Goal: Task Accomplishment & Management: Manage account settings

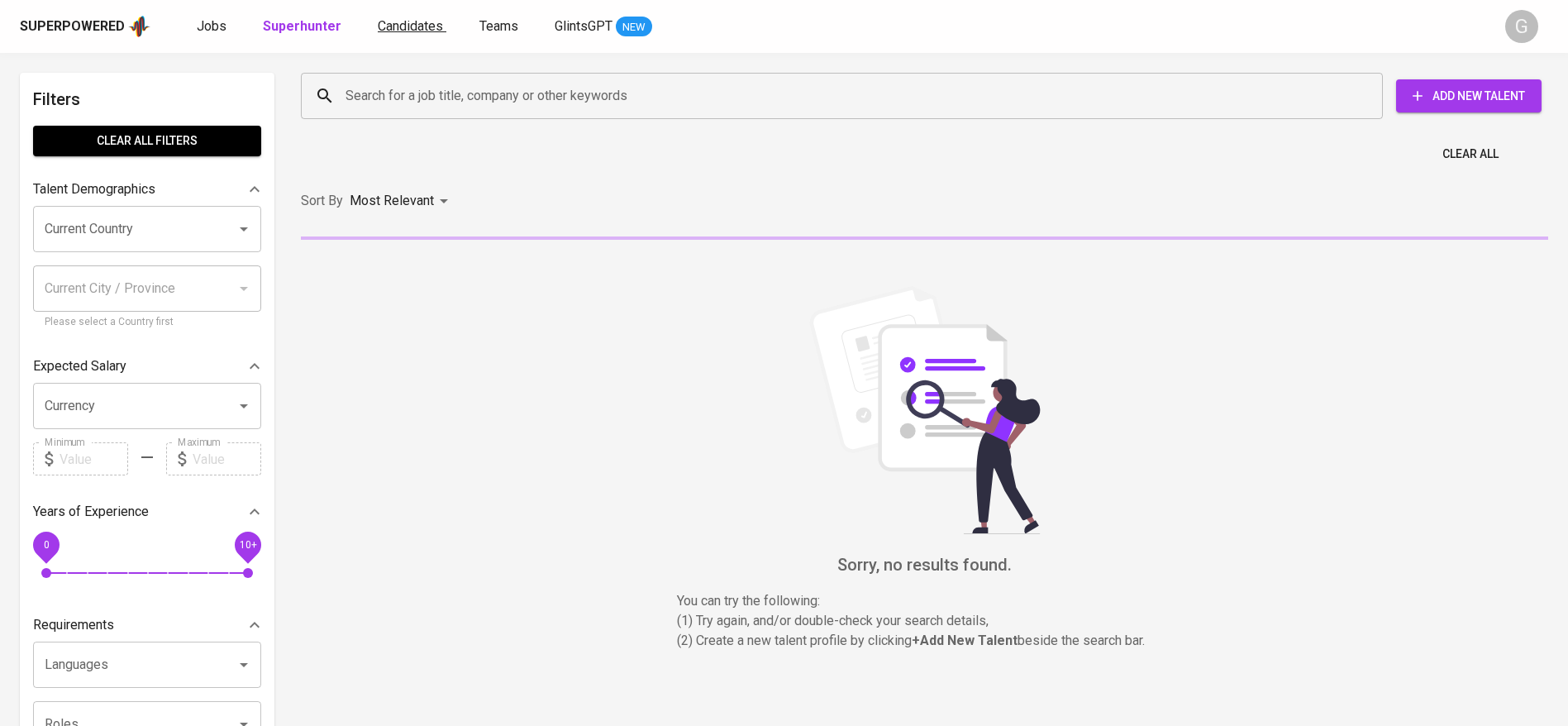
click at [405, 29] on span "Candidates" at bounding box center [409, 26] width 65 height 16
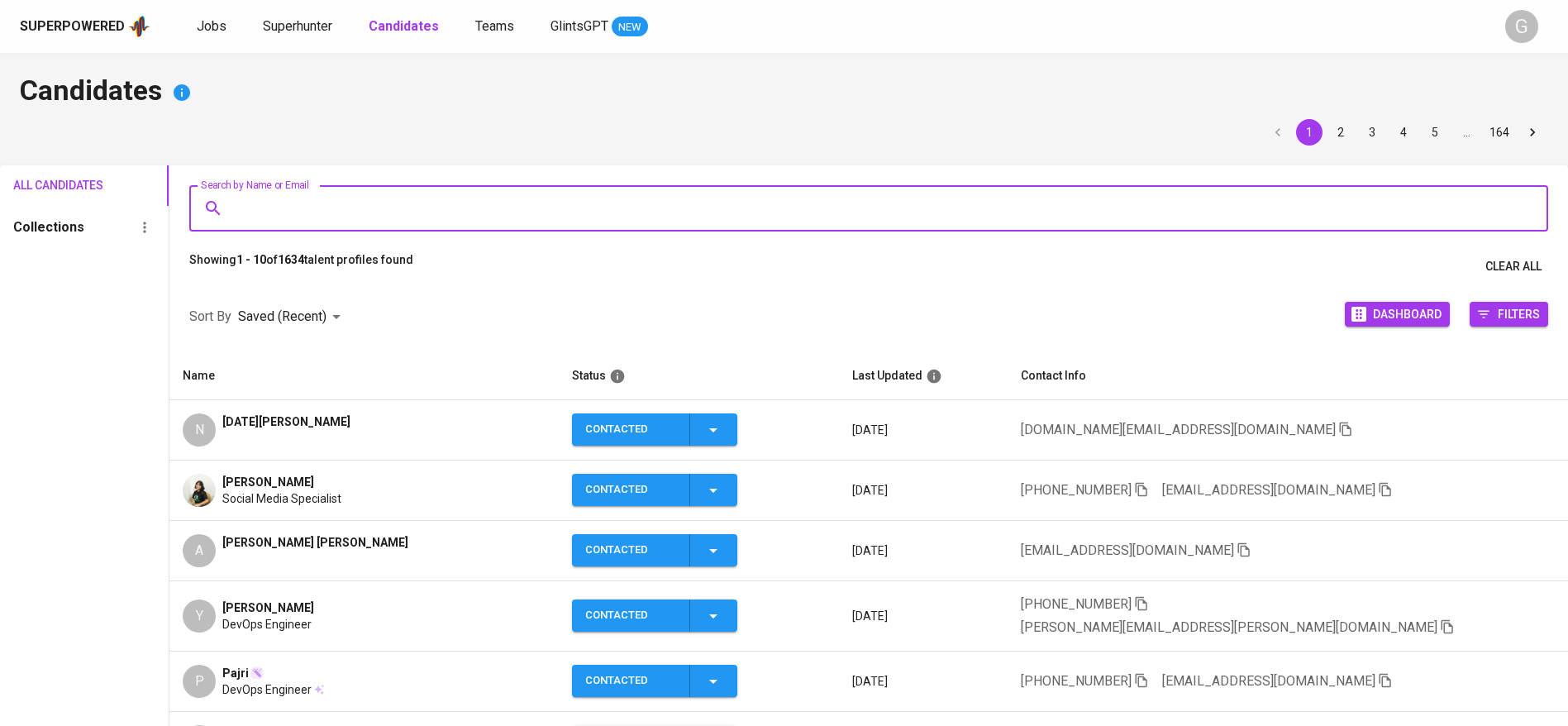
click at [400, 214] on input "Search by Name or Email" at bounding box center [872, 207] width 1286 height 31
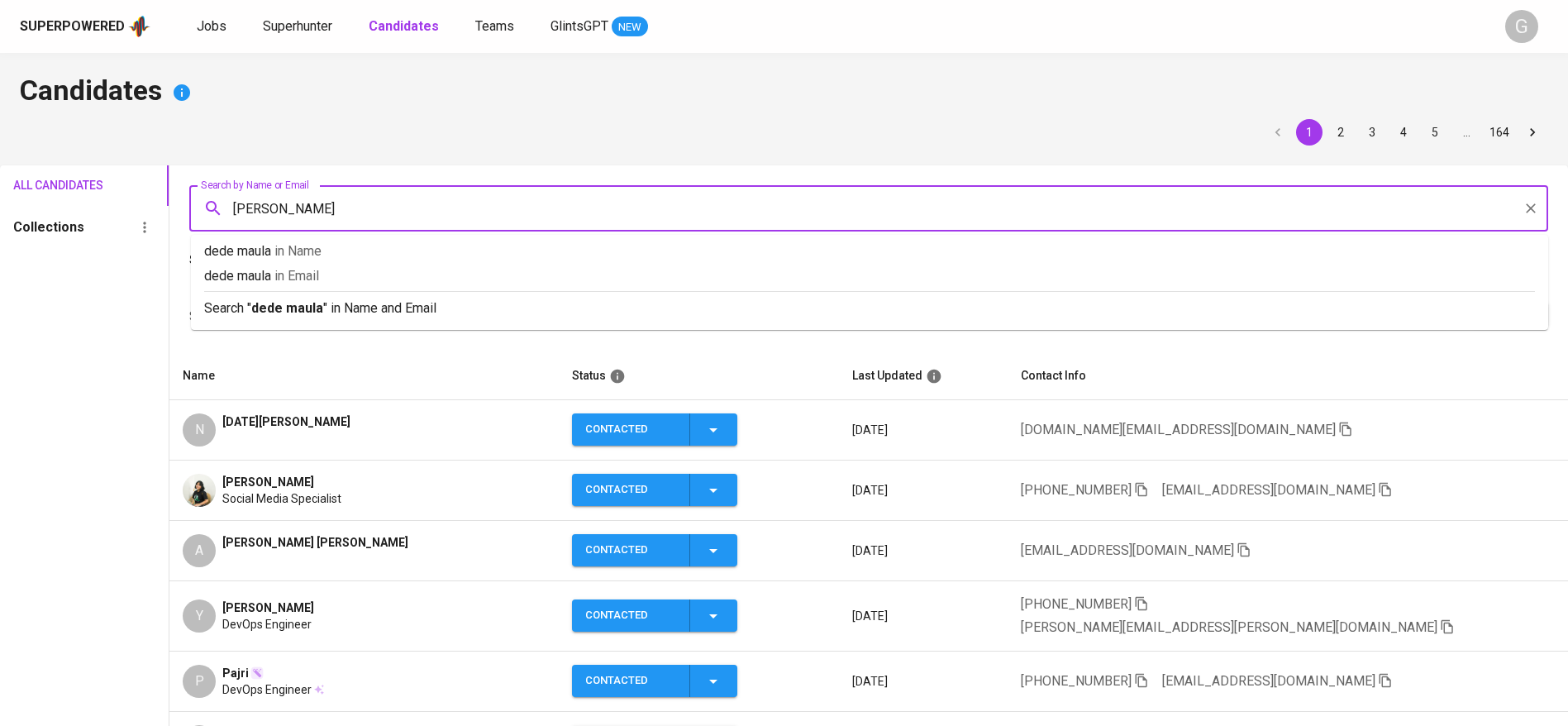
type input "dede [PERSON_NAME]"
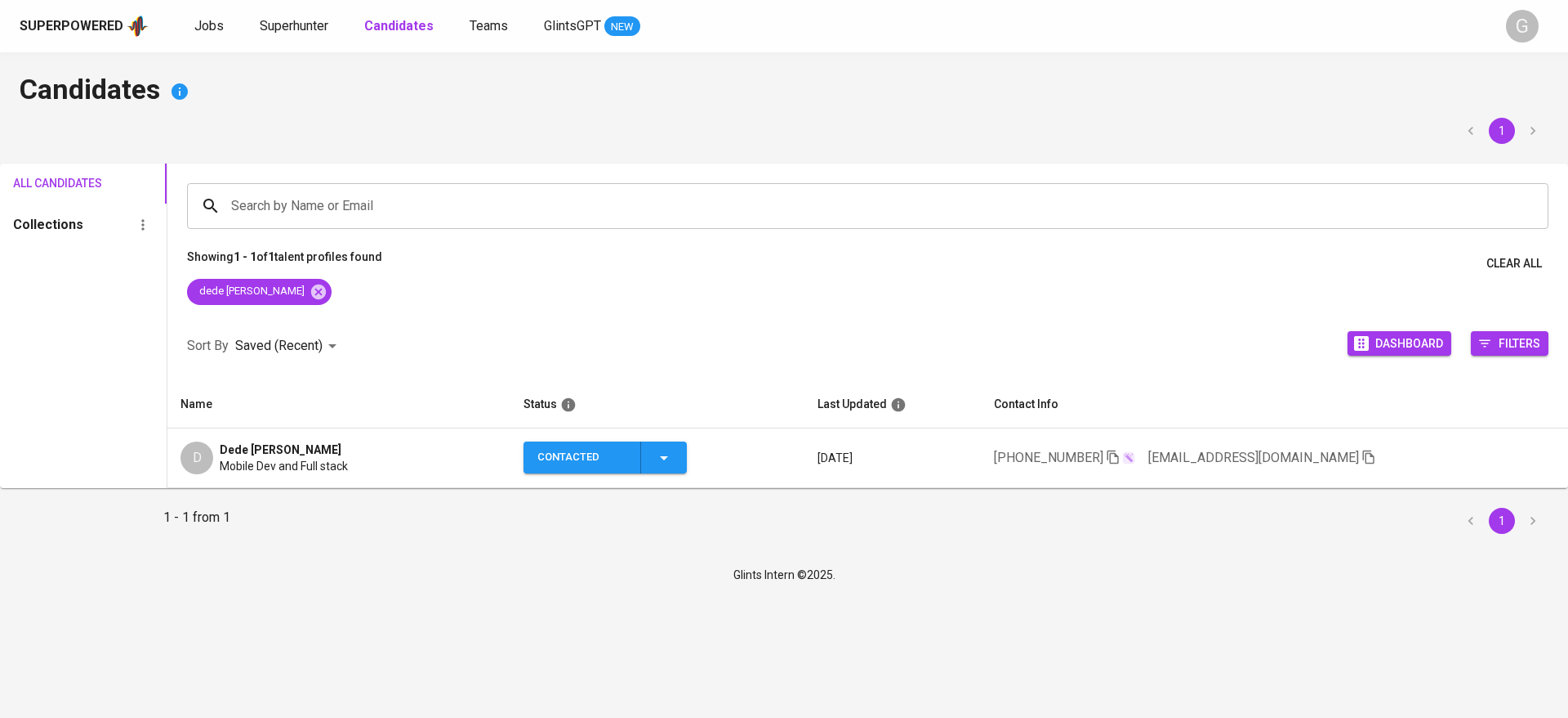
click at [815, 463] on td "[DATE]" at bounding box center [893, 458] width 177 height 60
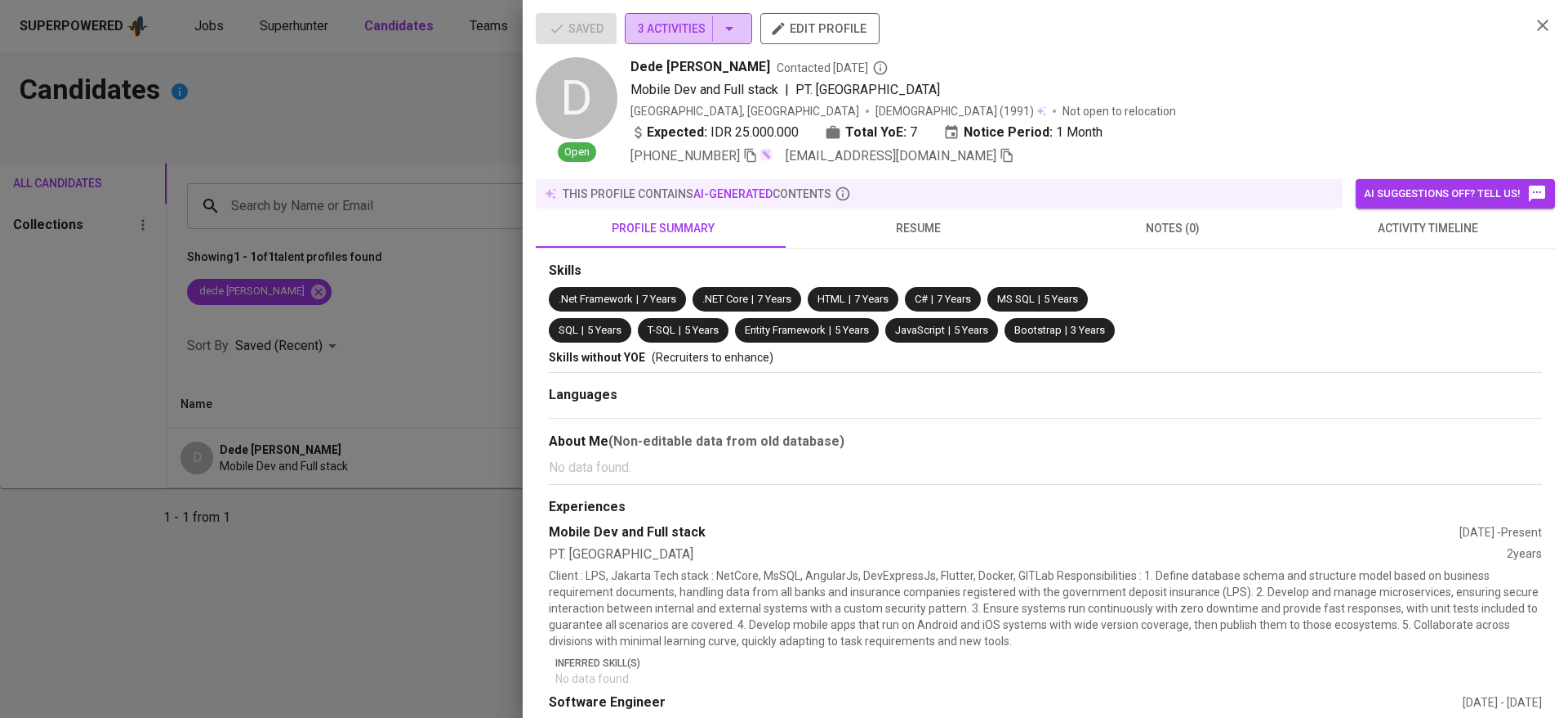
click at [685, 42] on button "3 Activities" at bounding box center [689, 28] width 128 height 31
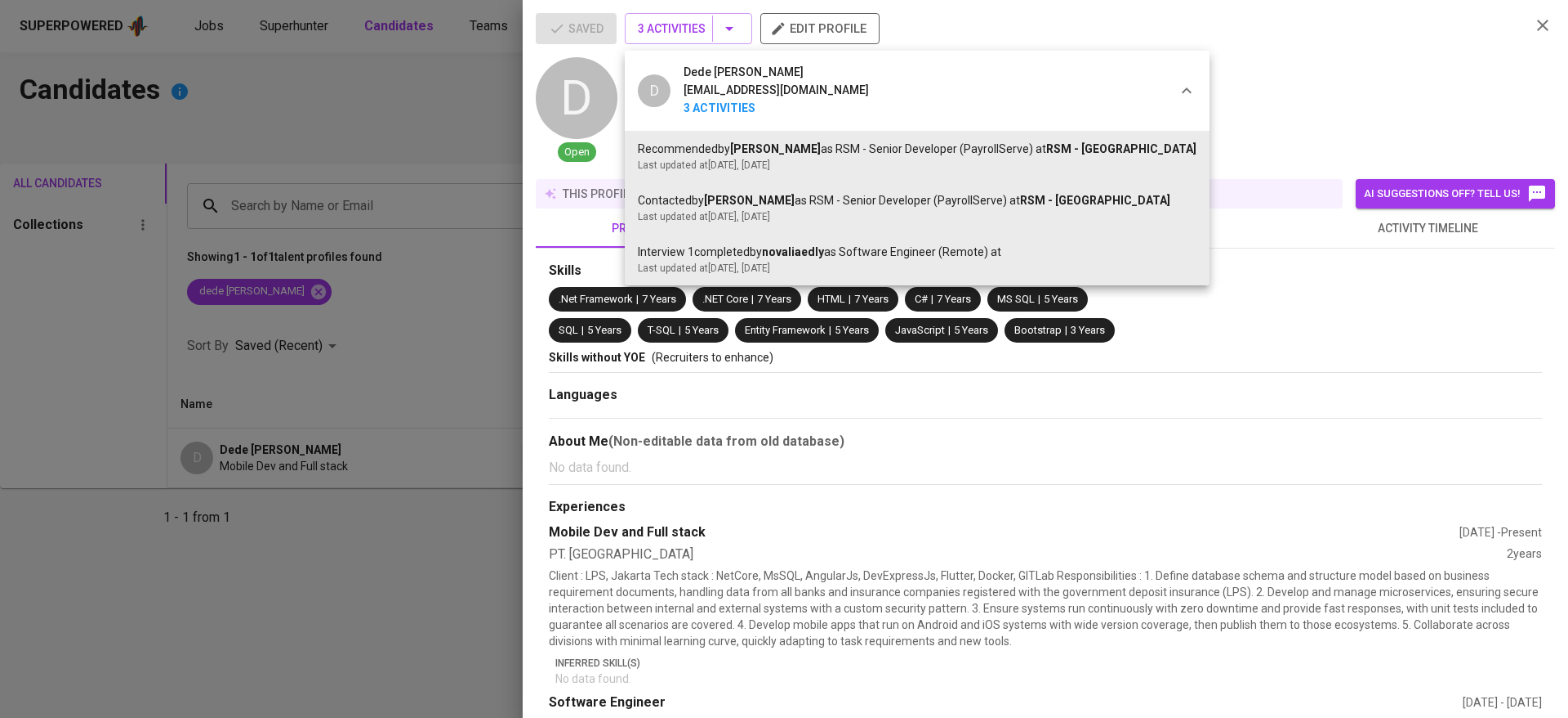
click at [563, 356] on div at bounding box center [784, 359] width 1568 height 718
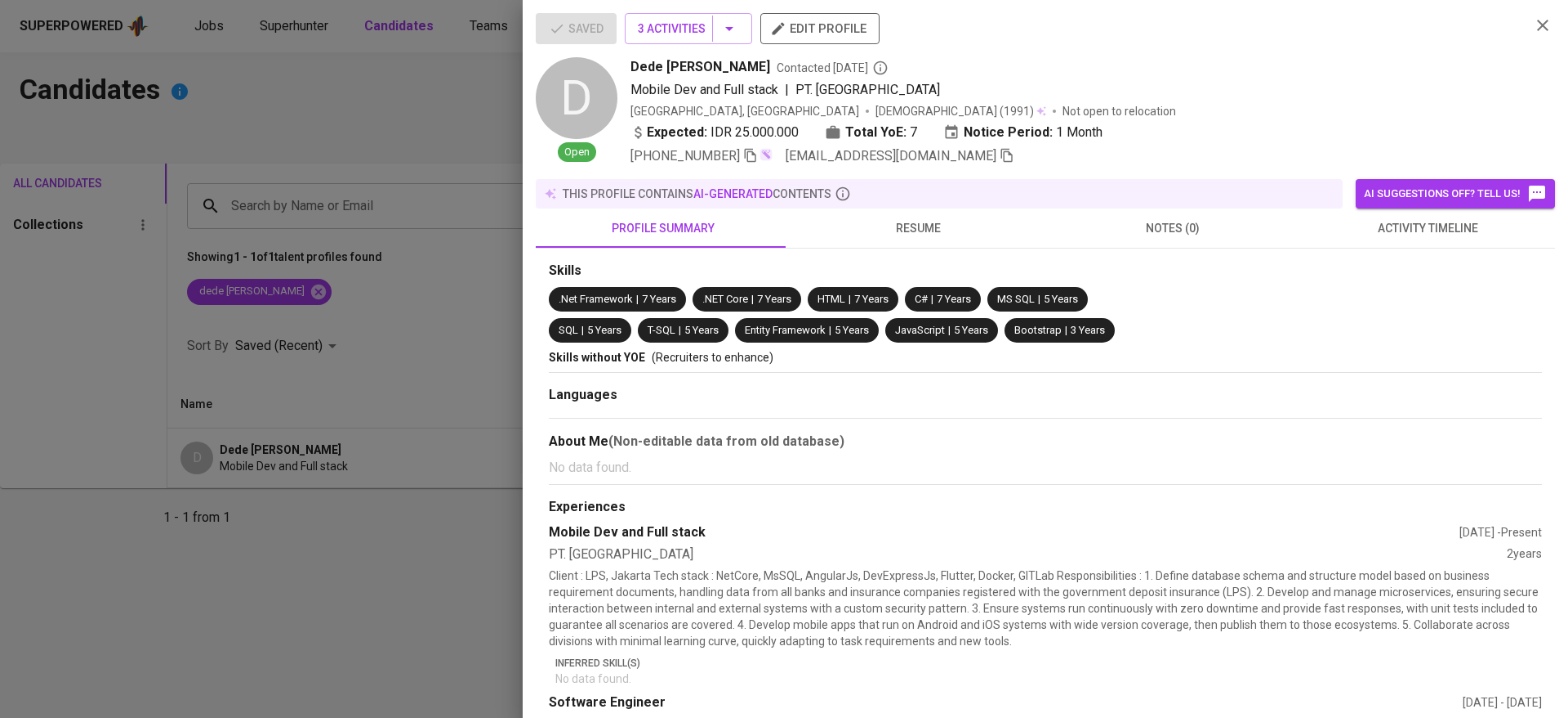
click at [1002, 150] on div "[PHONE_NUMBER] [EMAIL_ADDRESS][DOMAIN_NAME]" at bounding box center [1074, 156] width 887 height 19
click at [1000, 160] on icon "button" at bounding box center [1007, 155] width 15 height 15
click at [390, 26] on div at bounding box center [784, 359] width 1568 height 718
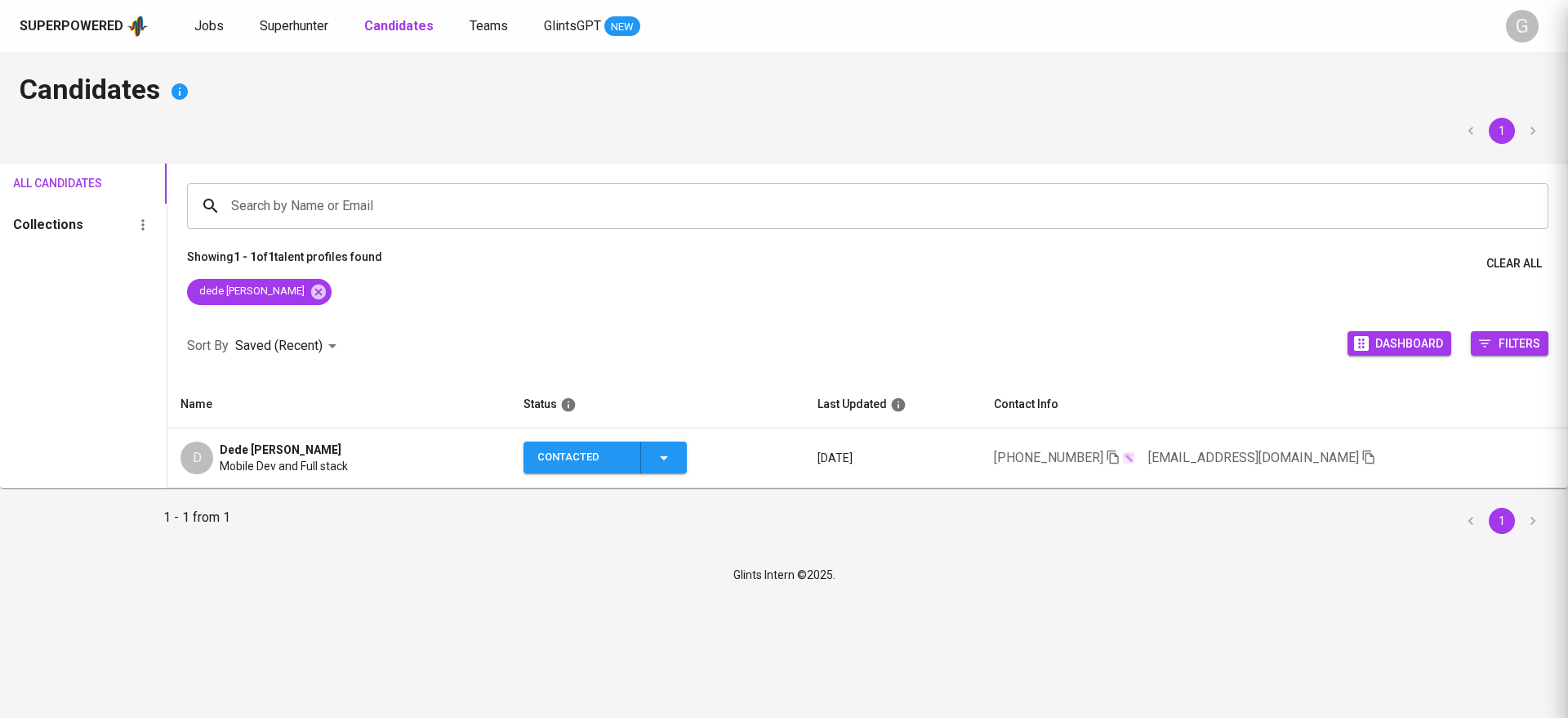
click at [390, 26] on div at bounding box center [784, 359] width 1568 height 718
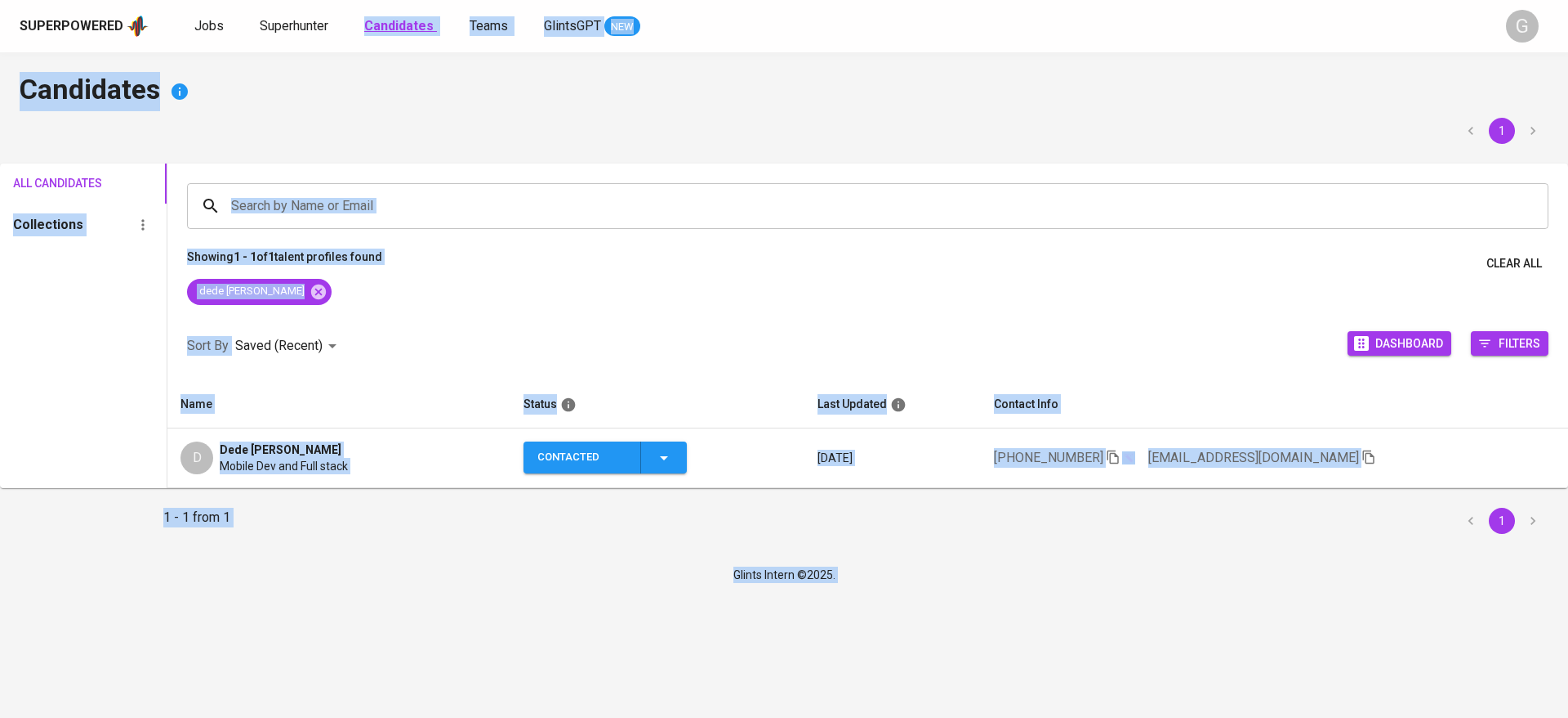
click at [390, 26] on b "Candidates" at bounding box center [398, 26] width 69 height 16
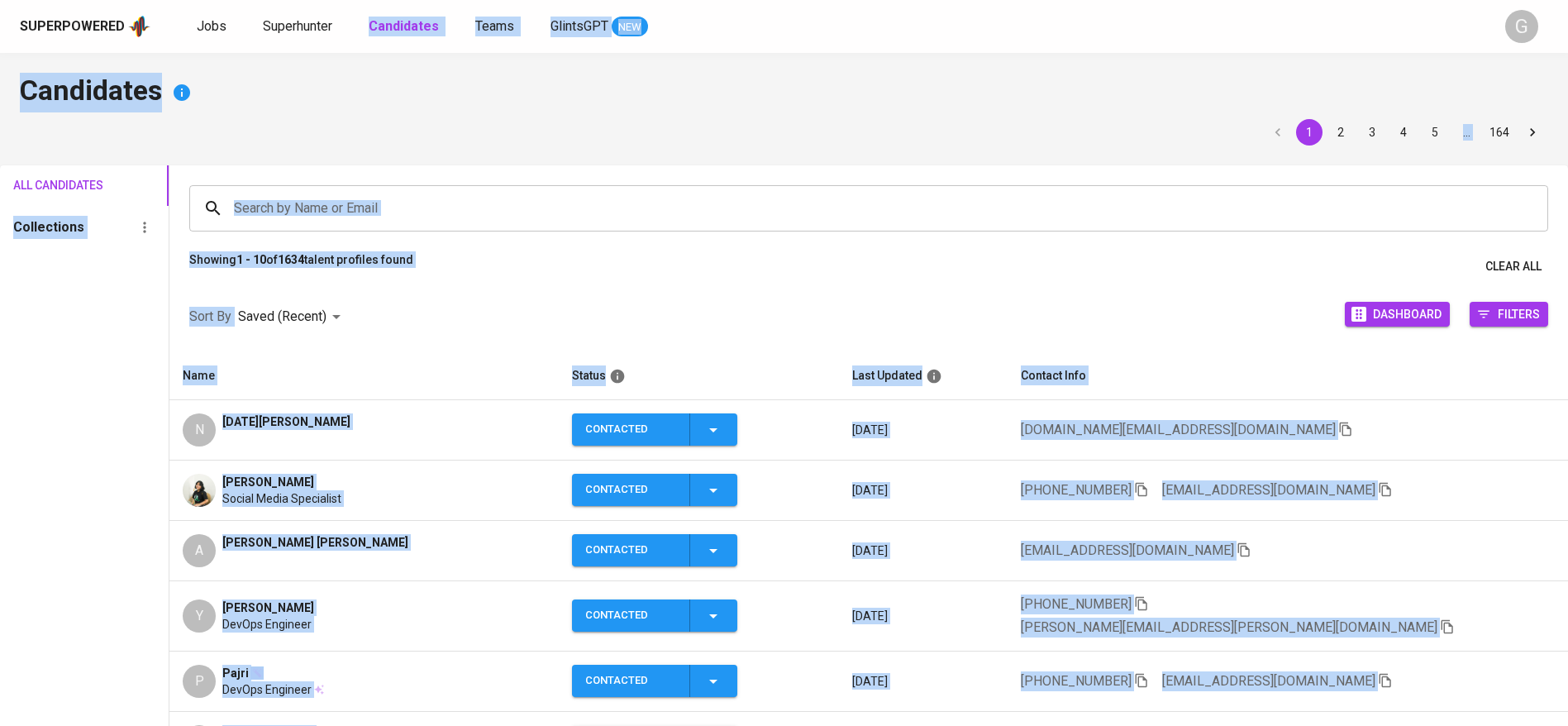
click at [465, 141] on div "1 2 3 4 5 … 164" at bounding box center [783, 133] width 1528 height 27
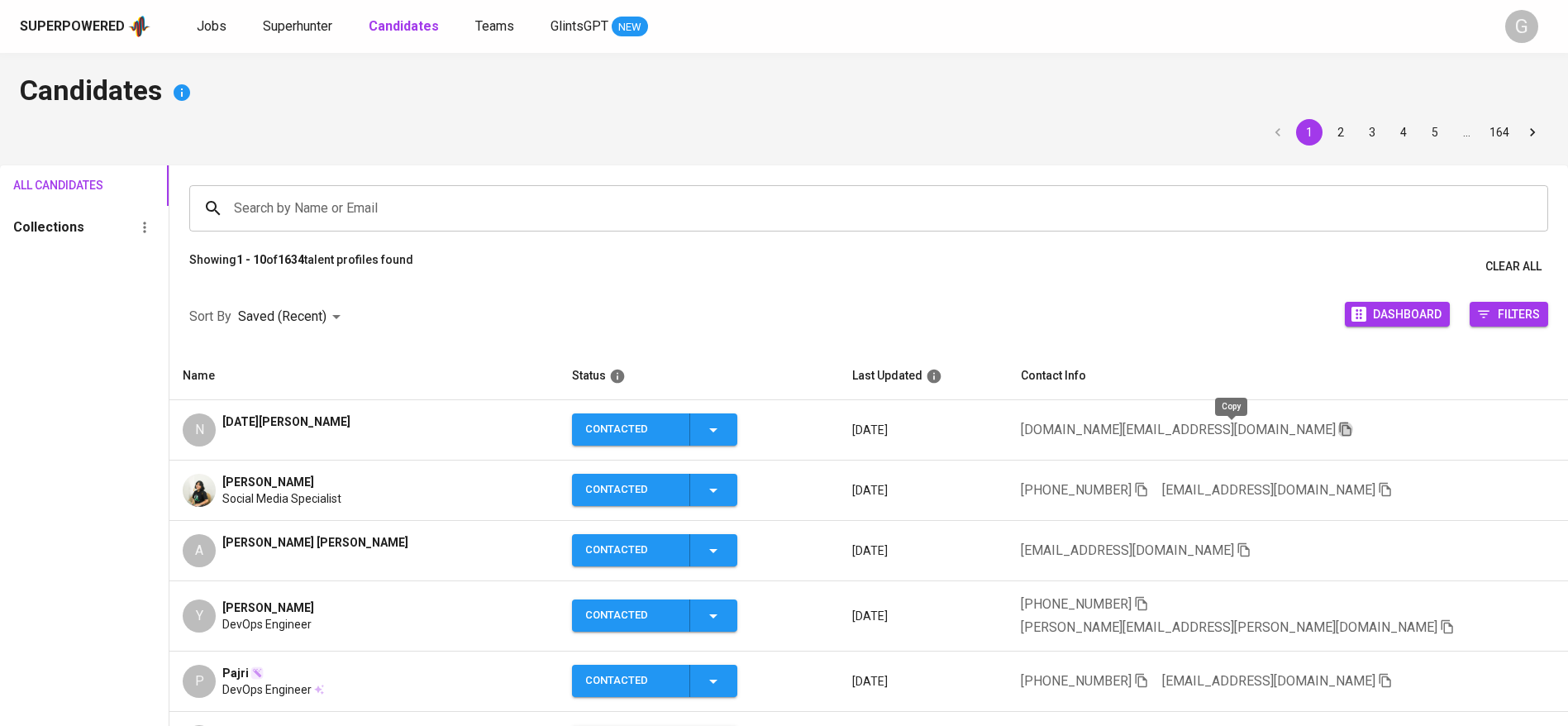
click at [1338, 431] on icon "button" at bounding box center [1346, 429] width 15 height 15
click at [316, 28] on span "Superhunter" at bounding box center [297, 26] width 69 height 16
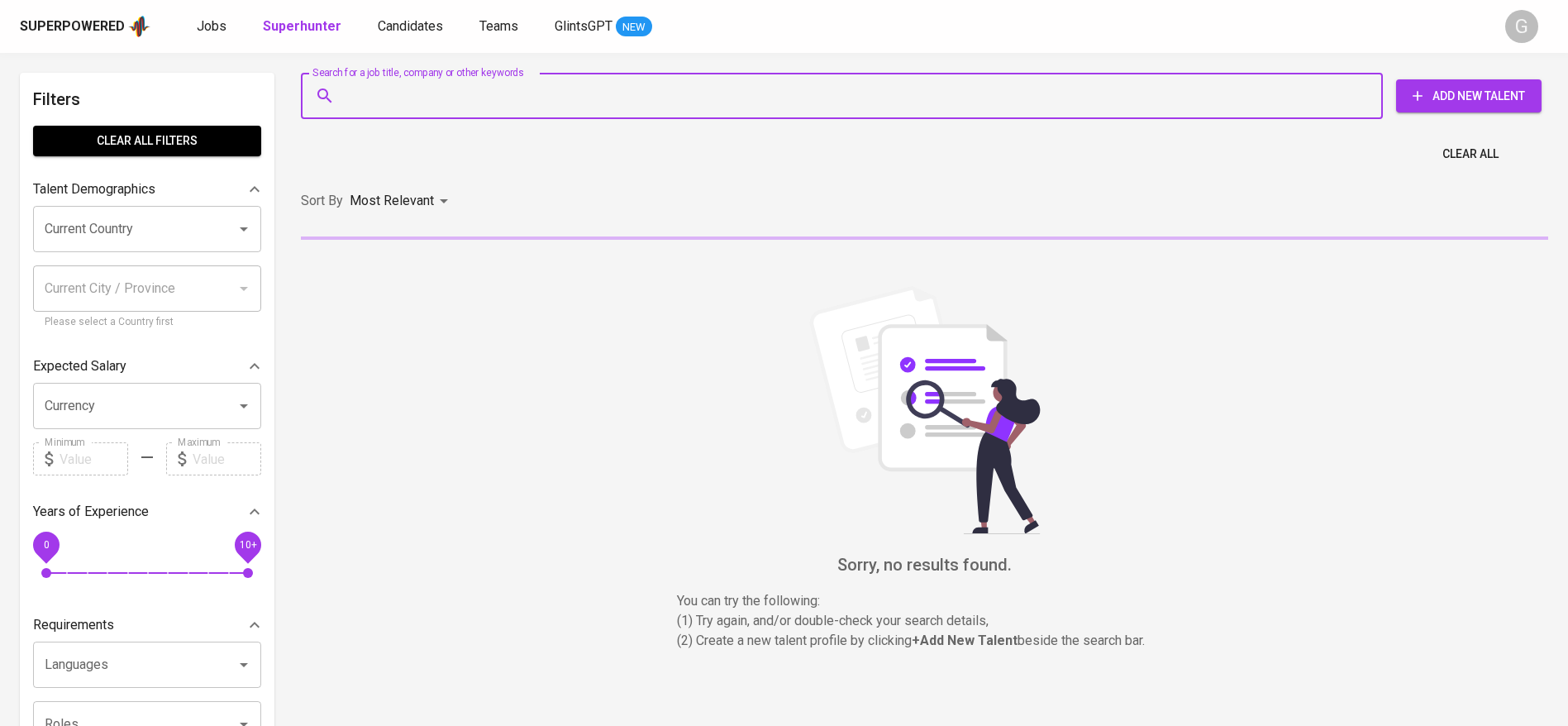
click at [453, 98] on input "Search for a job title, company or other keywords" at bounding box center [846, 95] width 1009 height 31
paste input "[DOMAIN_NAME][EMAIL_ADDRESS][DOMAIN_NAME]"
type input "[DOMAIN_NAME][EMAIL_ADDRESS][DOMAIN_NAME]"
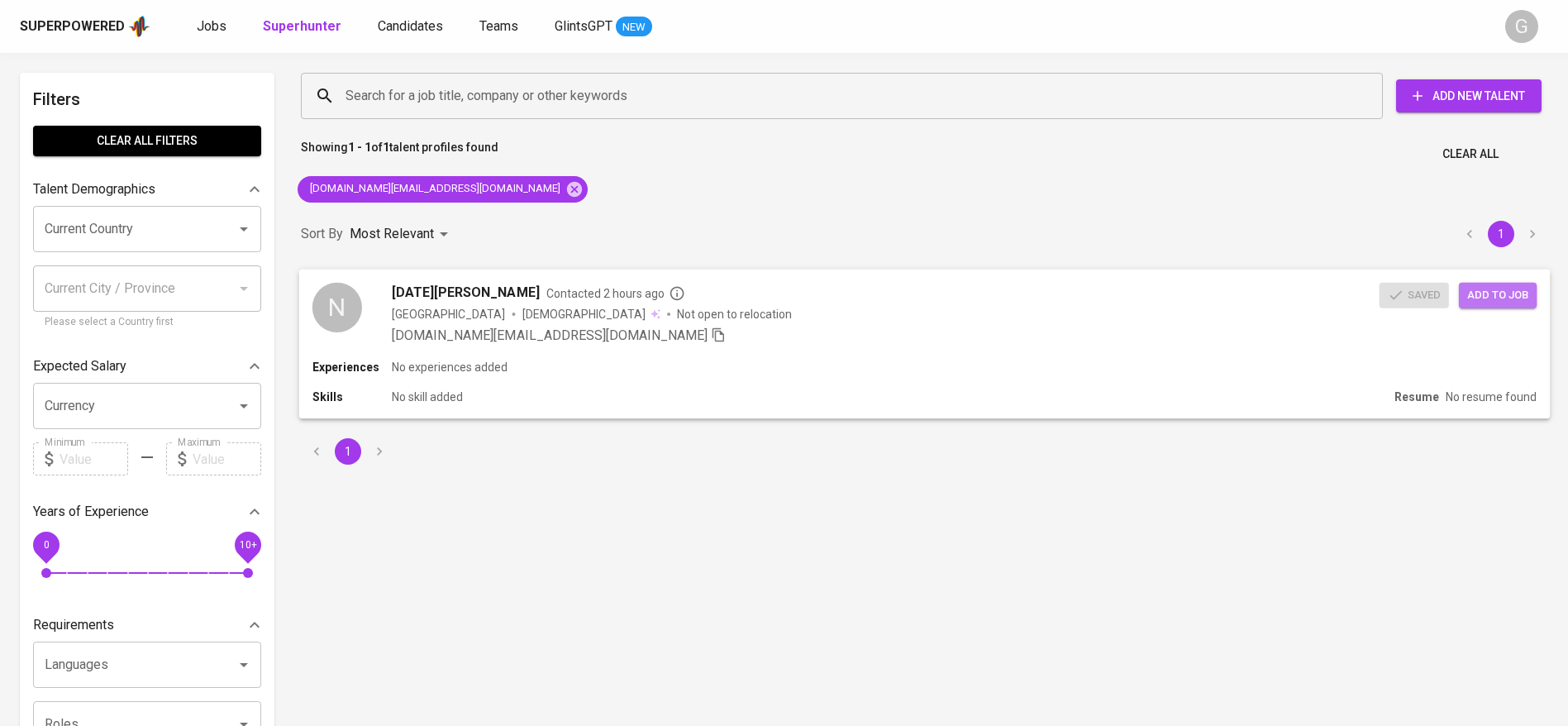
click at [1500, 286] on span "Add to job" at bounding box center [1498, 294] width 61 height 19
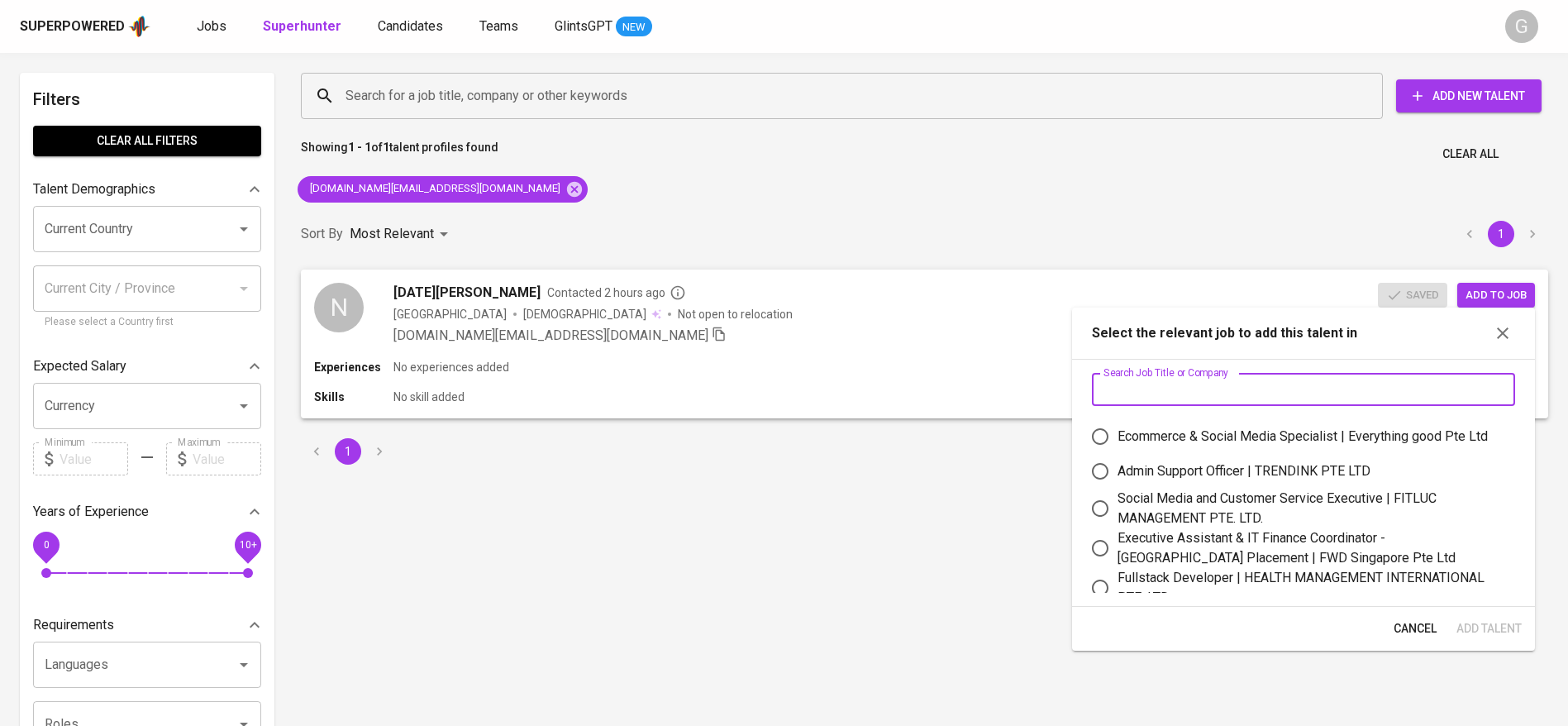
click at [1179, 381] on input "text" at bounding box center [1304, 389] width 424 height 33
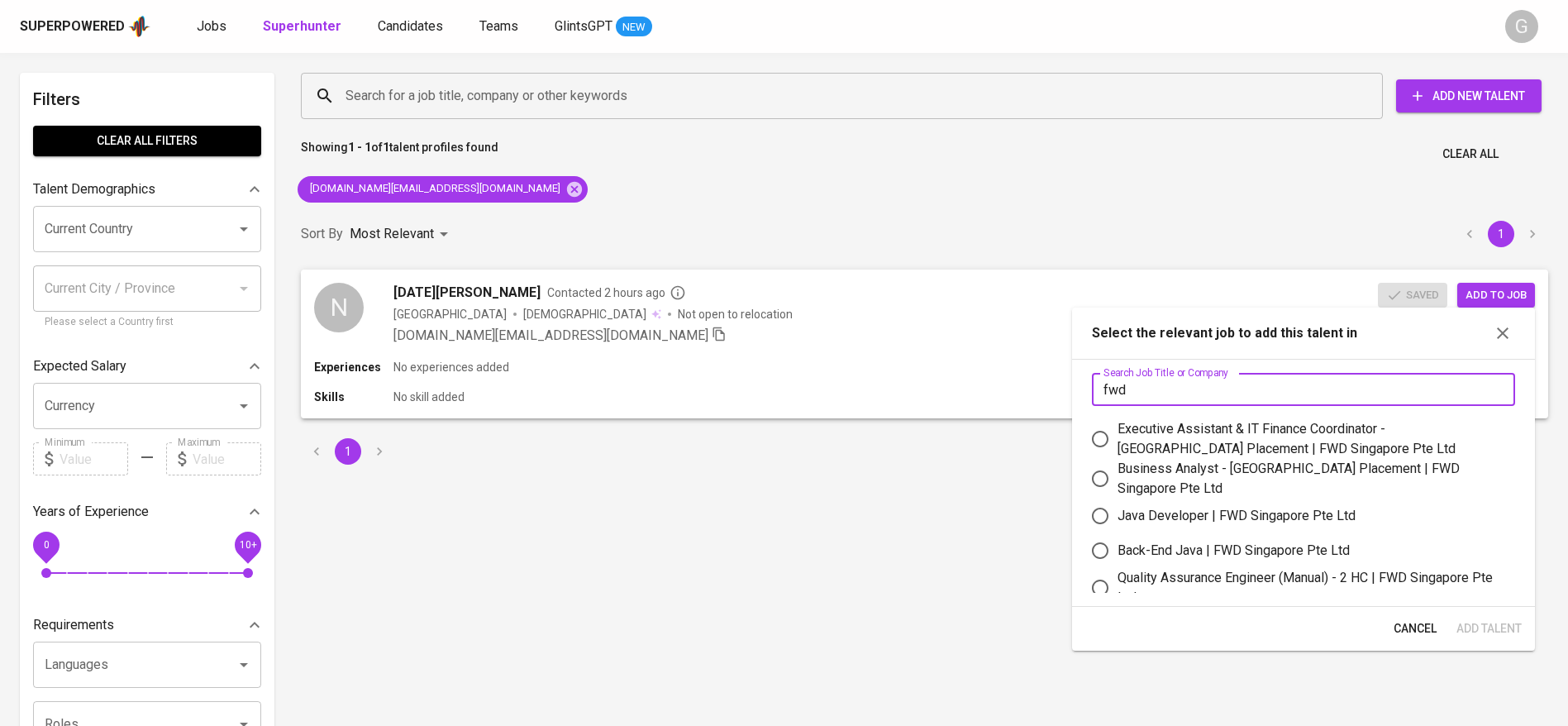
scroll to position [15, 0]
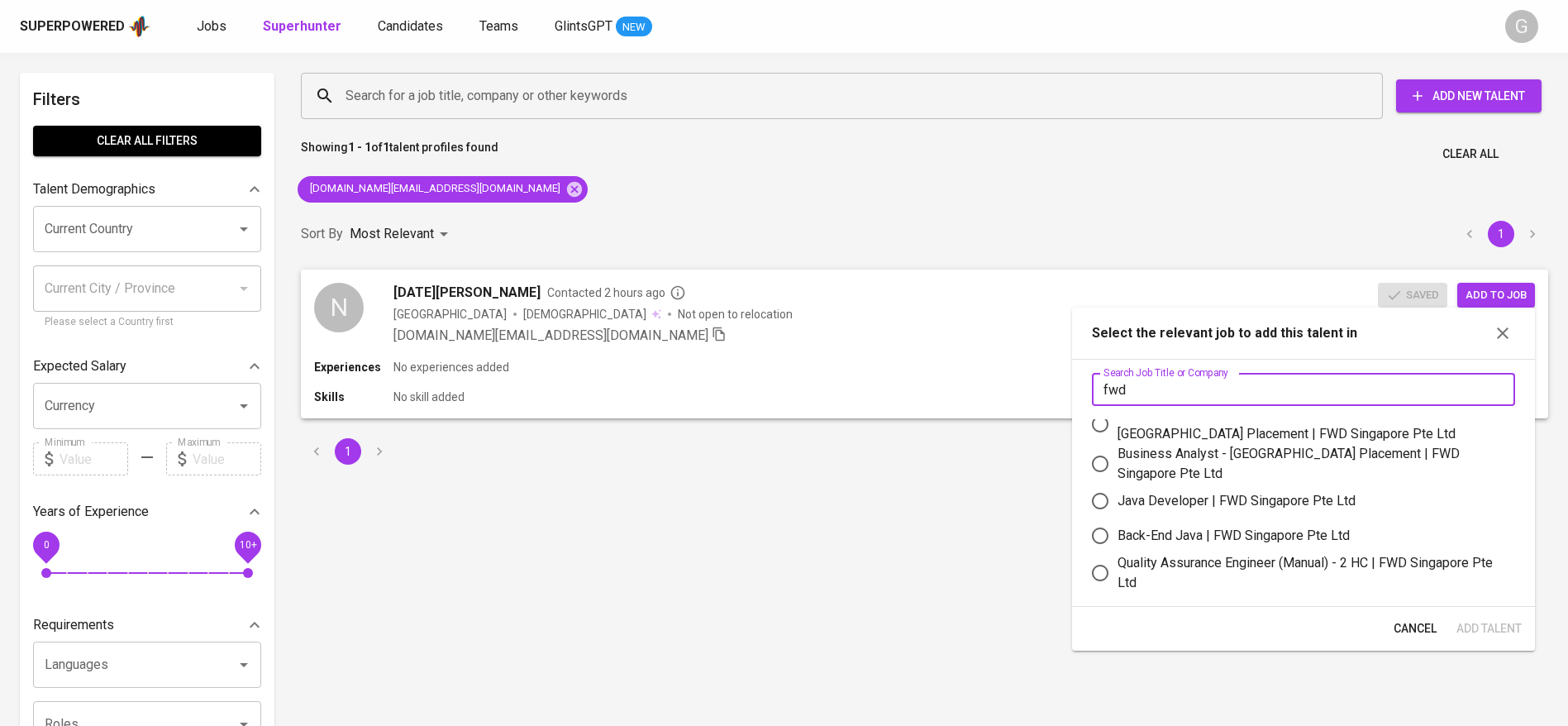
type input "fwd"
click at [1217, 559] on div "Quality Assurance Engineer (Manual) - 2 HC | FWD Singapore Pte Ltd" at bounding box center [1310, 572] width 384 height 40
click at [1118, 559] on input "Quality Assurance Engineer (Manual) - 2 HC | FWD Singapore Pte Ltd" at bounding box center [1100, 572] width 35 height 35
radio input "true"
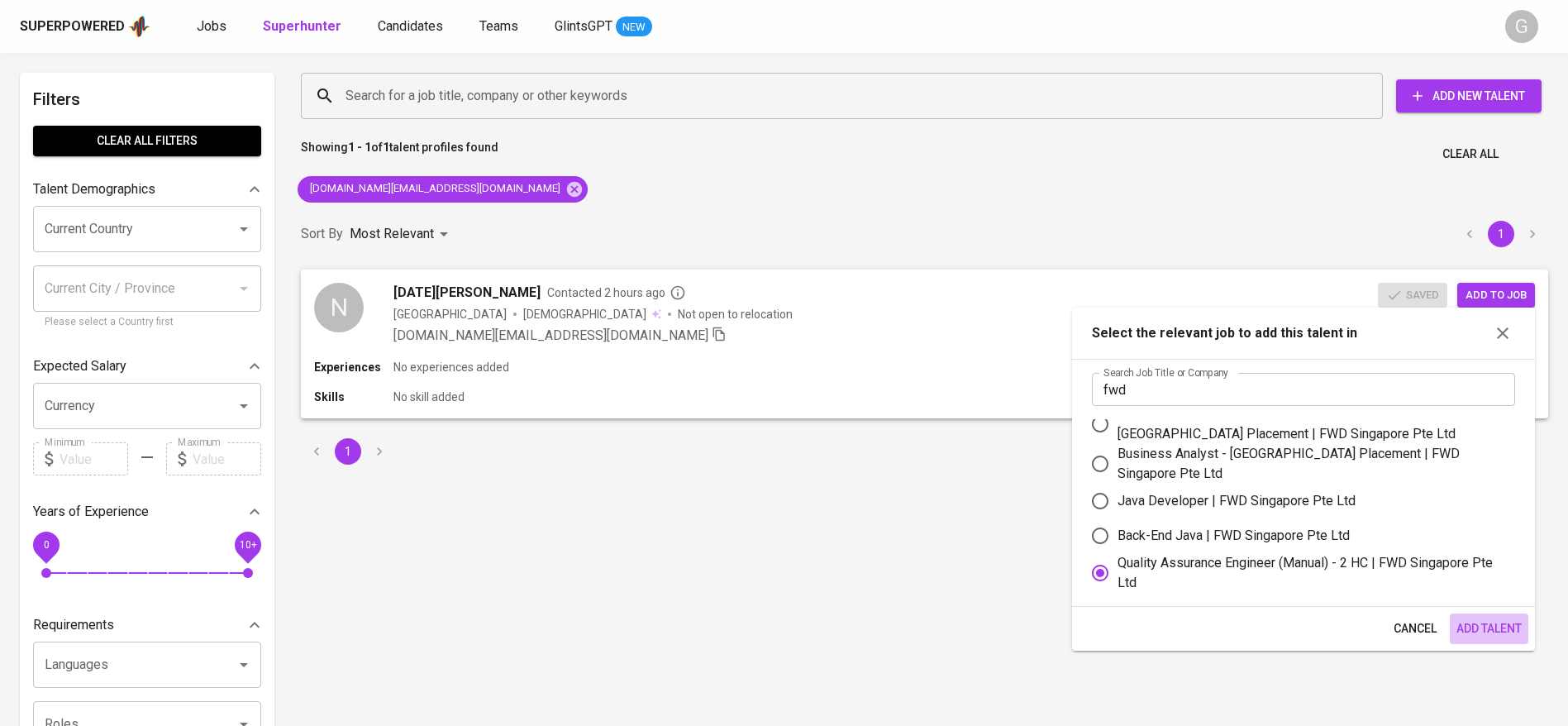
click at [1502, 630] on span "Add Talent" at bounding box center [1489, 628] width 65 height 20
